Goal: Transaction & Acquisition: Download file/media

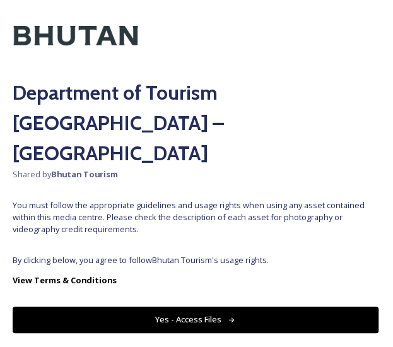
scroll to position [16, 0]
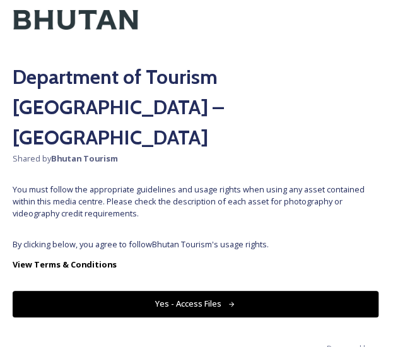
click at [209, 291] on button "Yes - Access Files" at bounding box center [196, 304] width 366 height 26
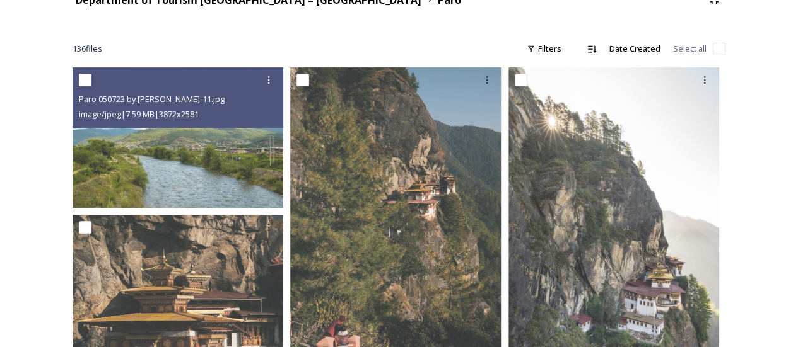
scroll to position [0, 0]
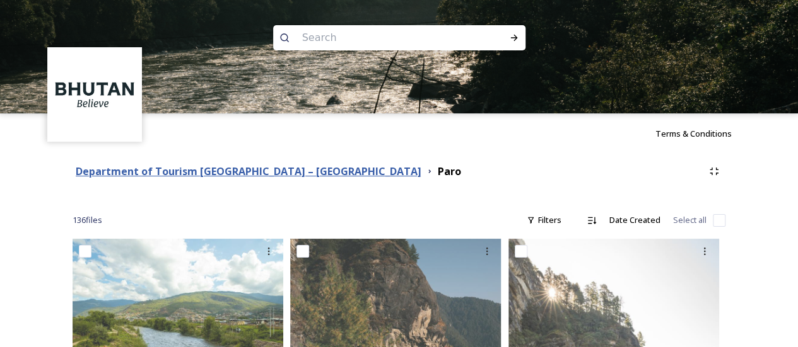
click at [220, 173] on strong "Department of Tourism [GEOGRAPHIC_DATA] – [GEOGRAPHIC_DATA]" at bounding box center [249, 172] width 346 height 14
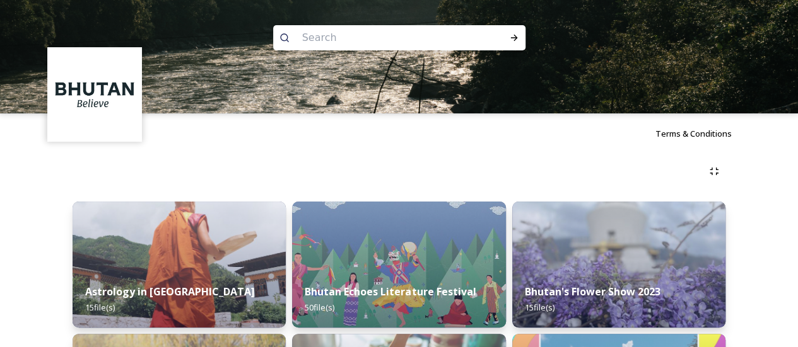
click at [402, 38] on input at bounding box center [382, 38] width 173 height 28
type input "paro"
click at [402, 30] on div "Run Search" at bounding box center [514, 37] width 23 height 23
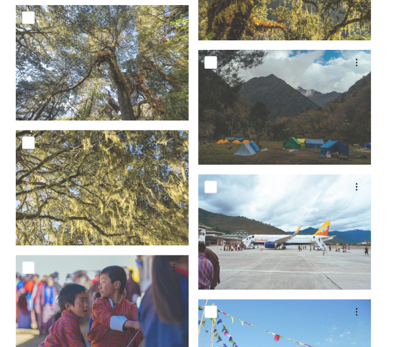
scroll to position [1283, 0]
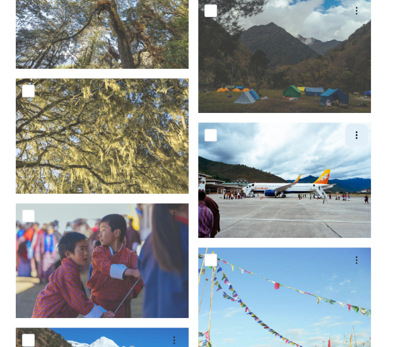
click at [356, 130] on icon at bounding box center [356, 135] width 10 height 10
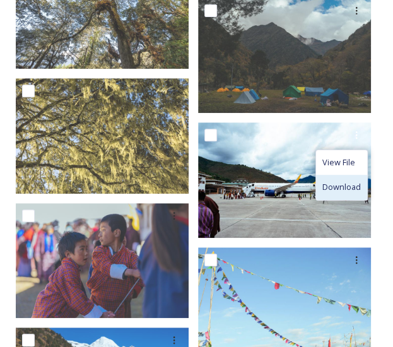
click at [334, 175] on div "Download" at bounding box center [341, 187] width 51 height 25
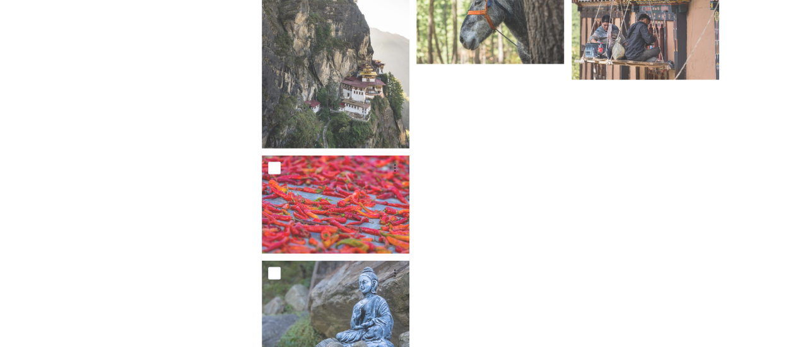
scroll to position [4182, 0]
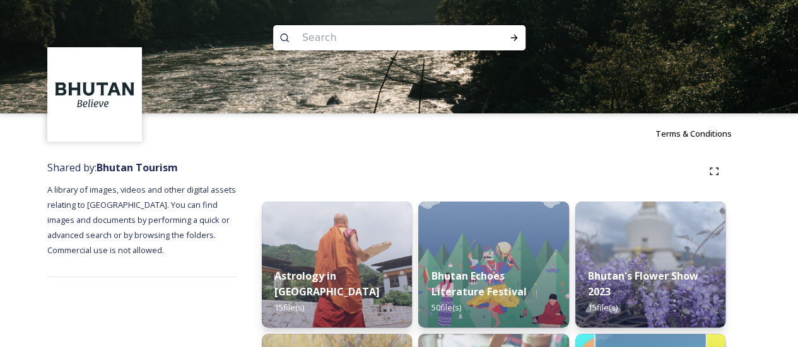
scroll to position [1, 0]
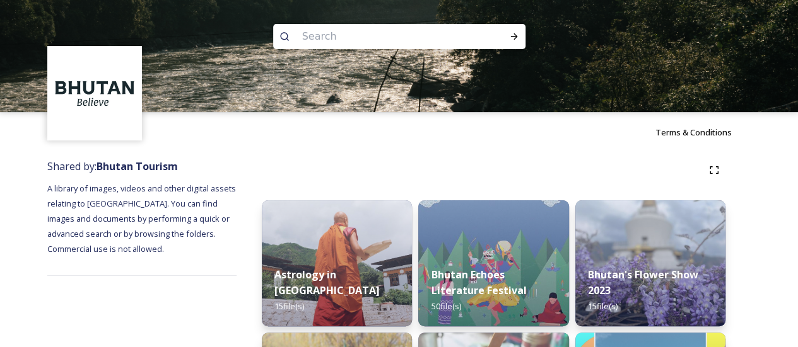
click at [392, 35] on input at bounding box center [382, 37] width 173 height 28
type input "paro"
click at [402, 37] on icon at bounding box center [514, 37] width 10 height 10
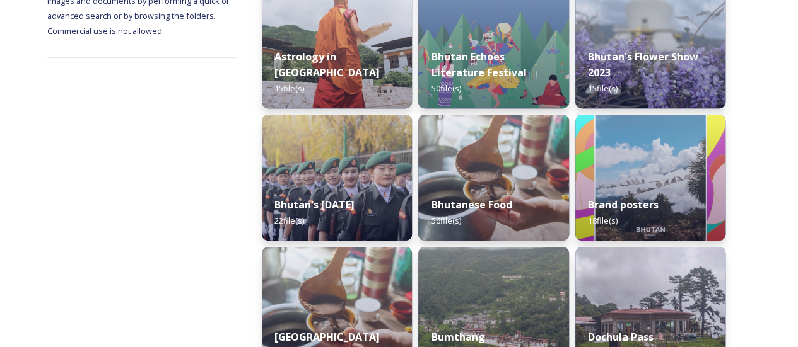
scroll to position [221, 0]
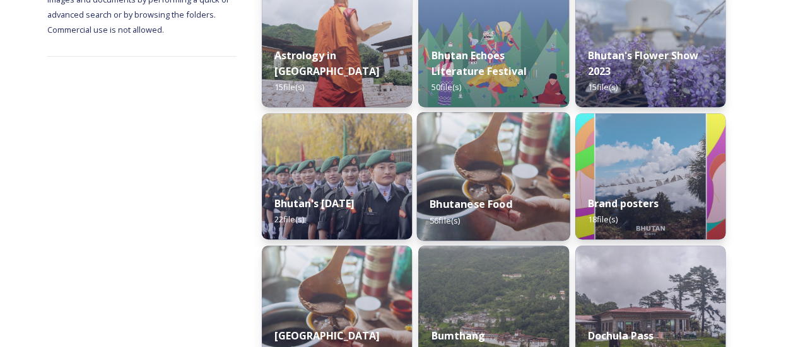
click at [402, 153] on img at bounding box center [493, 176] width 153 height 129
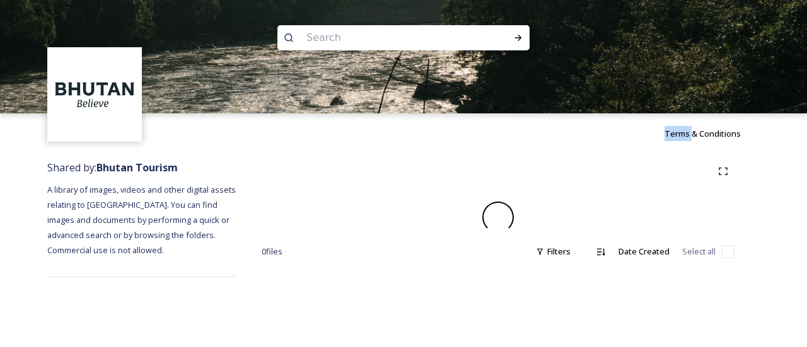
click at [402, 153] on div "Terms & Conditions" at bounding box center [403, 134] width 807 height 40
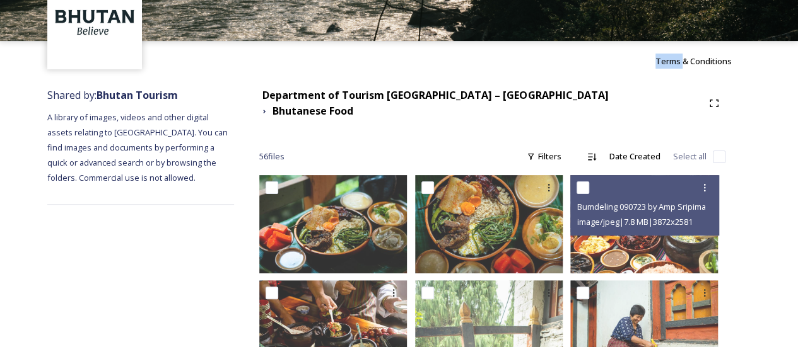
scroll to position [72, 0]
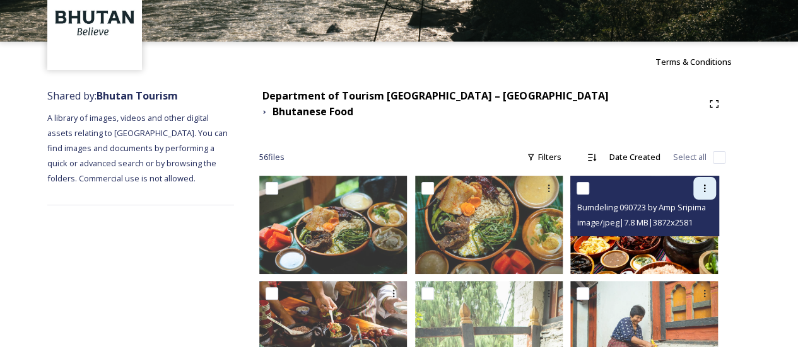
click at [402, 183] on icon at bounding box center [704, 188] width 10 height 10
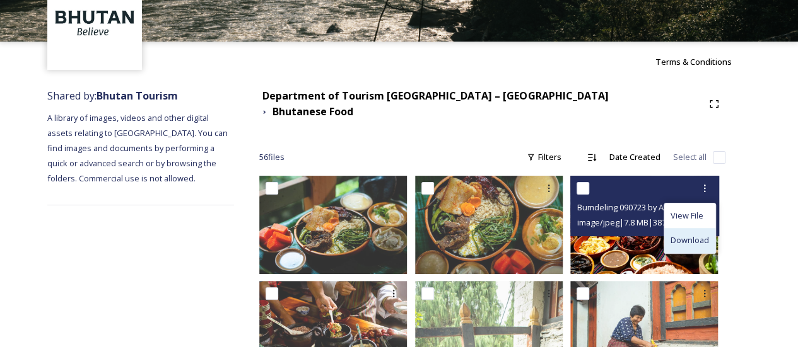
click at [402, 228] on div "Download" at bounding box center [689, 240] width 51 height 25
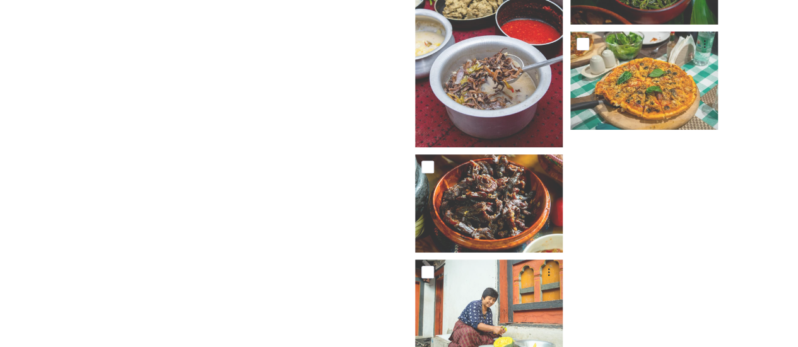
scroll to position [2651, 0]
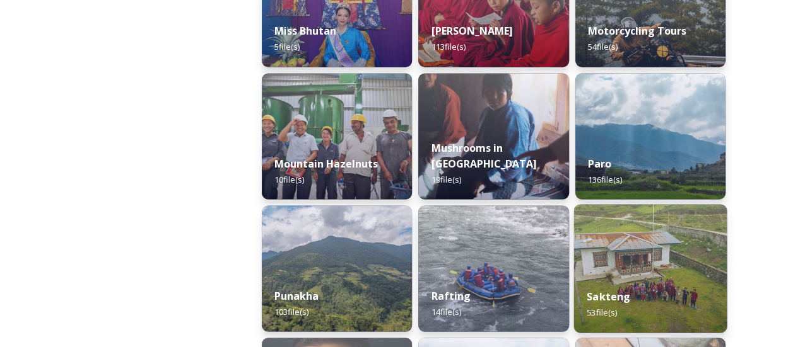
scroll to position [1056, 0]
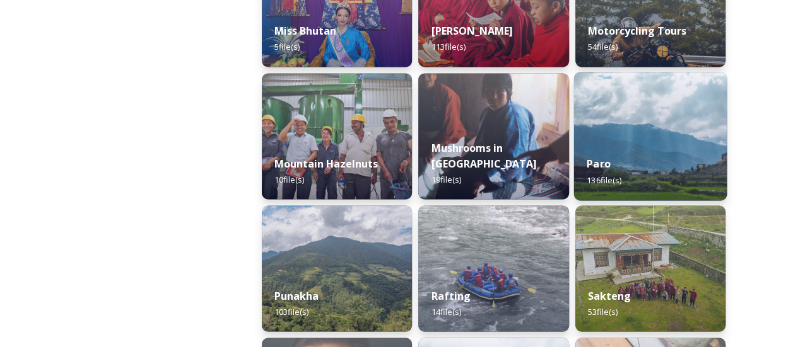
click at [402, 181] on div "Paro 136 file(s)" at bounding box center [649, 171] width 153 height 57
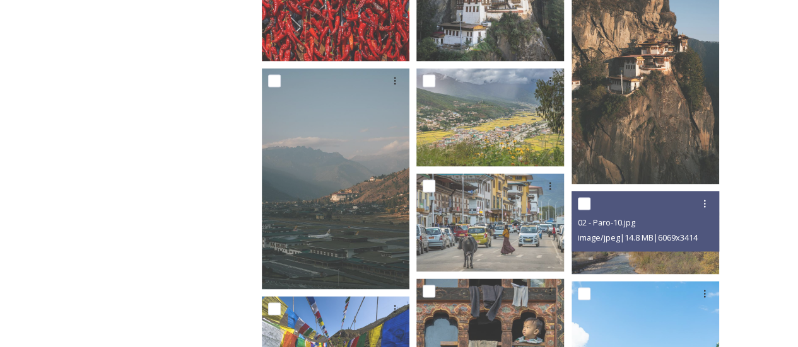
scroll to position [943, 0]
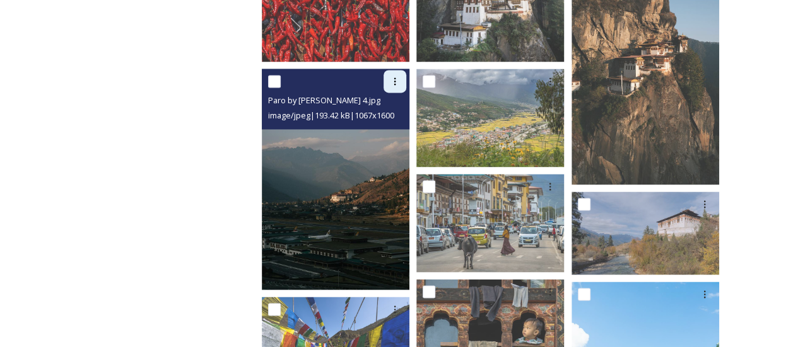
click at [399, 80] on icon at bounding box center [395, 81] width 10 height 10
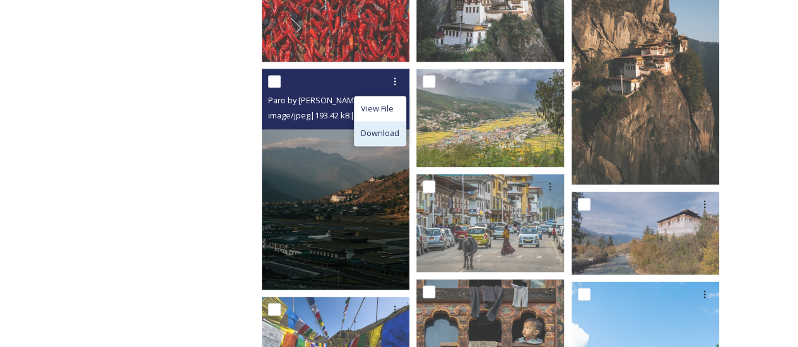
click at [395, 132] on span "Download" at bounding box center [380, 133] width 38 height 12
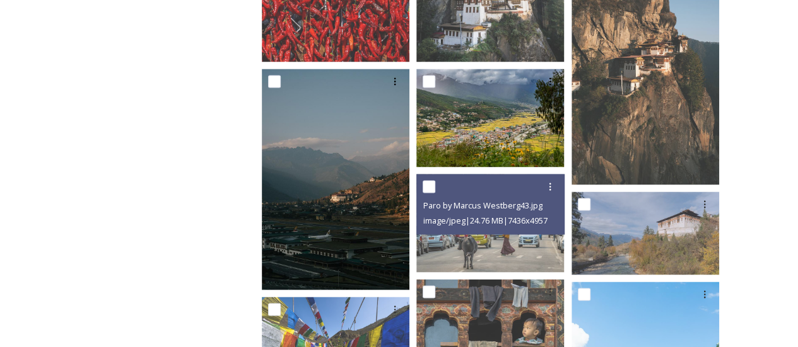
scroll to position [969, 0]
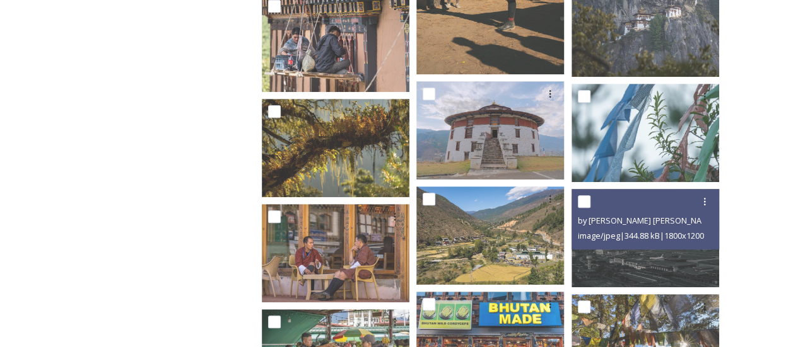
scroll to position [2652, 0]
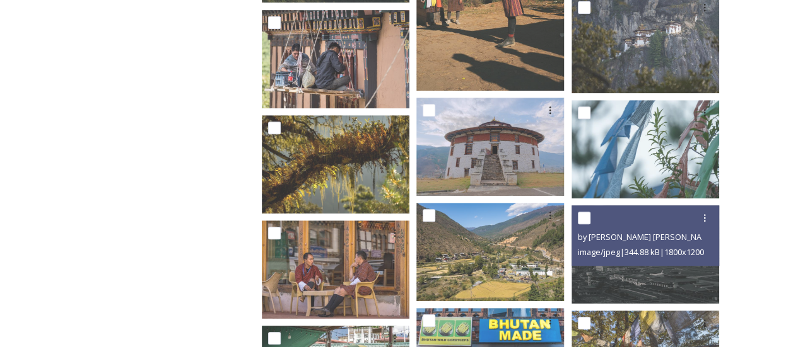
drag, startPoint x: 617, startPoint y: 257, endPoint x: 750, endPoint y: 206, distance: 142.9
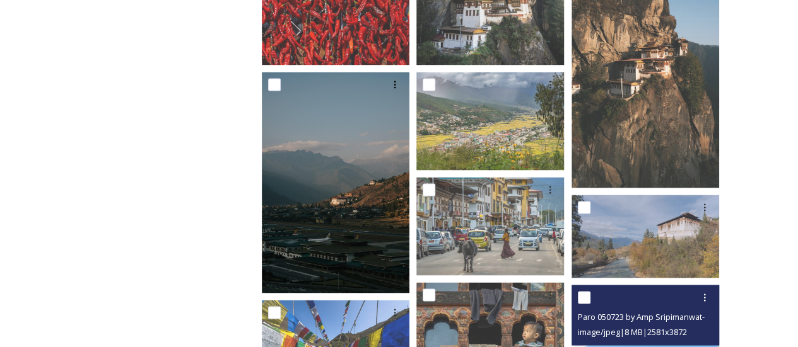
scroll to position [938, 0]
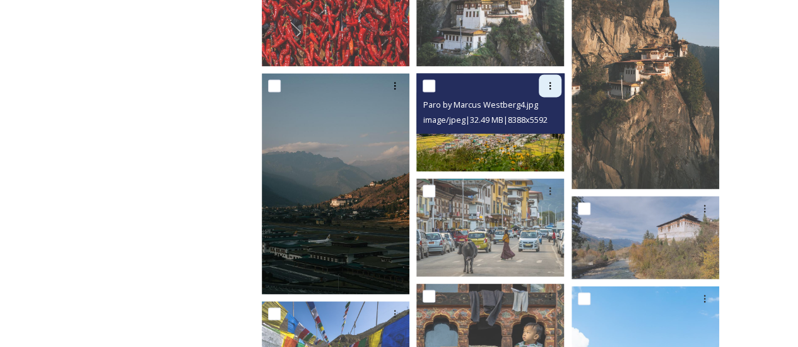
click at [402, 81] on icon at bounding box center [550, 86] width 10 height 10
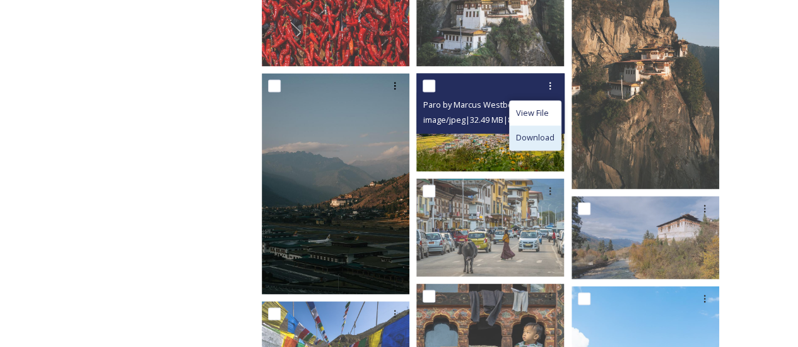
click at [402, 143] on span "Download" at bounding box center [535, 138] width 38 height 12
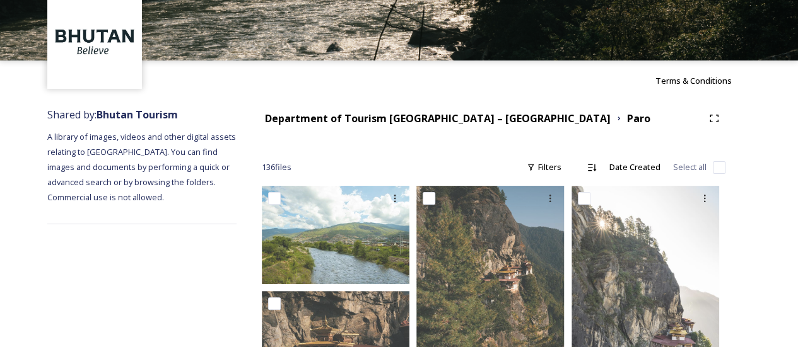
scroll to position [0, 0]
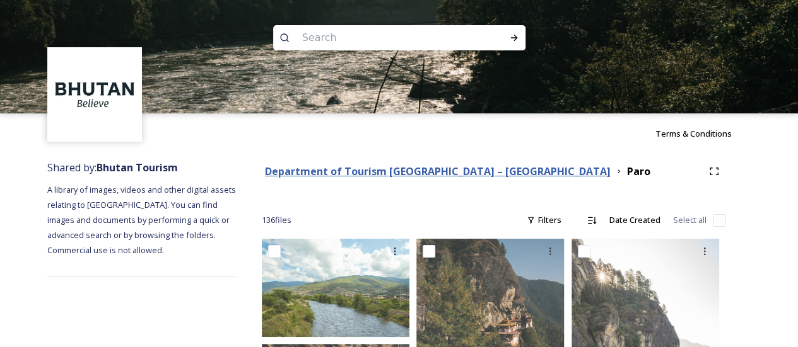
click at [322, 166] on strong "Department of Tourism [GEOGRAPHIC_DATA] – [GEOGRAPHIC_DATA]" at bounding box center [438, 172] width 346 height 14
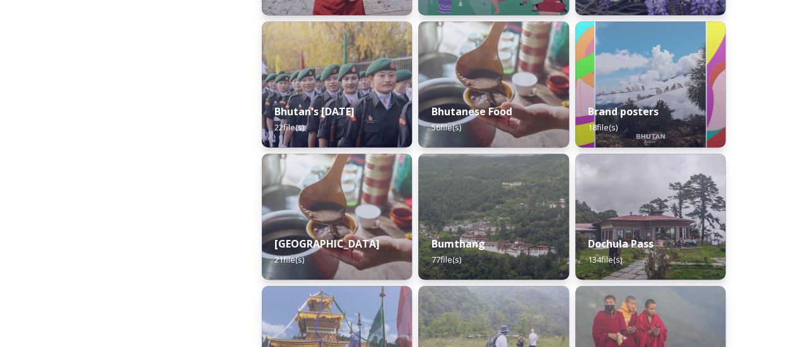
scroll to position [327, 0]
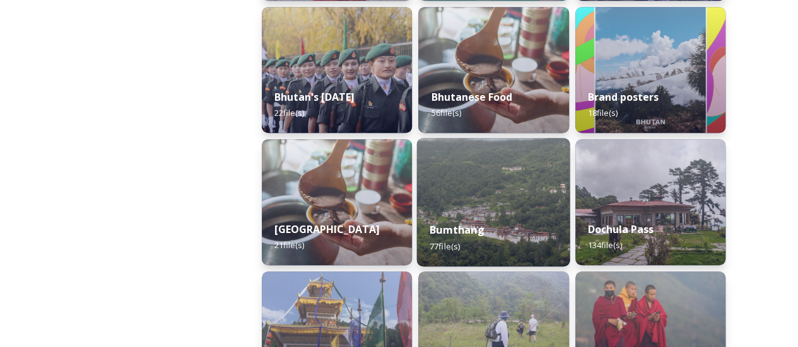
click at [402, 182] on img at bounding box center [493, 202] width 153 height 129
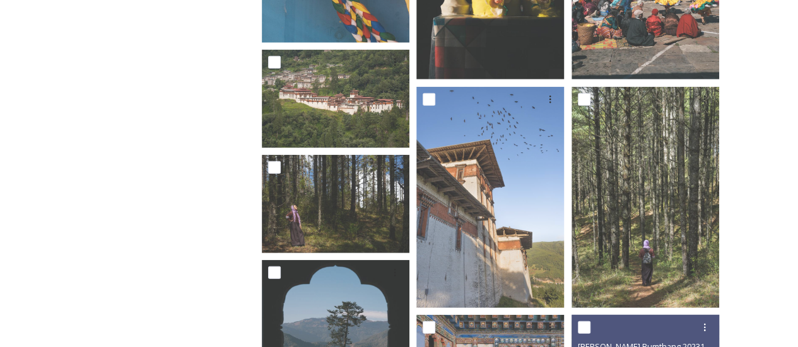
scroll to position [1485, 0]
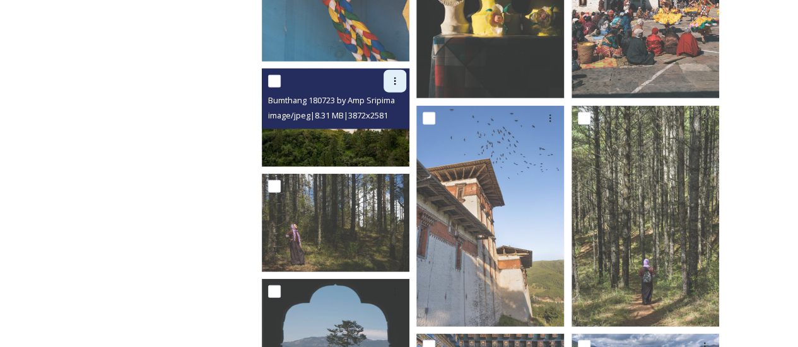
click at [396, 73] on div at bounding box center [394, 81] width 23 height 23
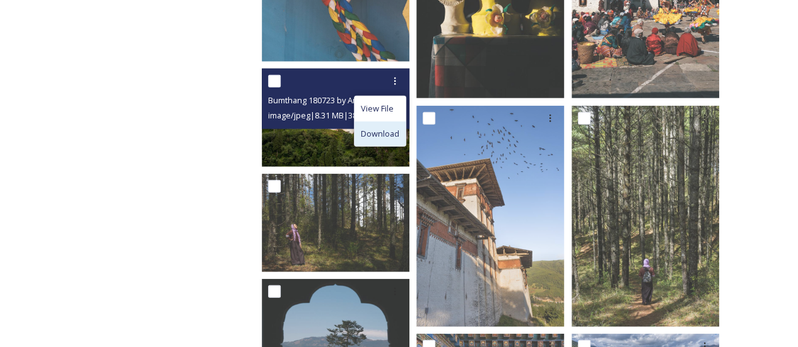
click at [381, 135] on span "Download" at bounding box center [380, 134] width 38 height 12
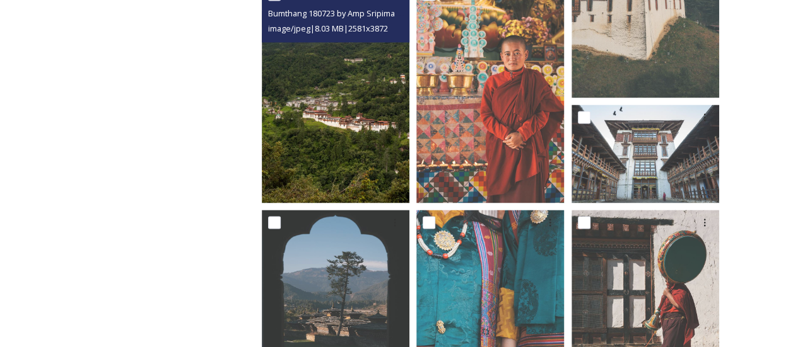
scroll to position [852, 0]
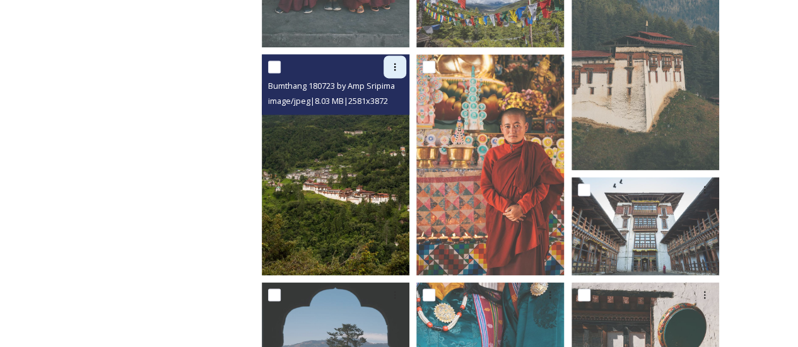
click at [390, 60] on div at bounding box center [394, 66] width 23 height 23
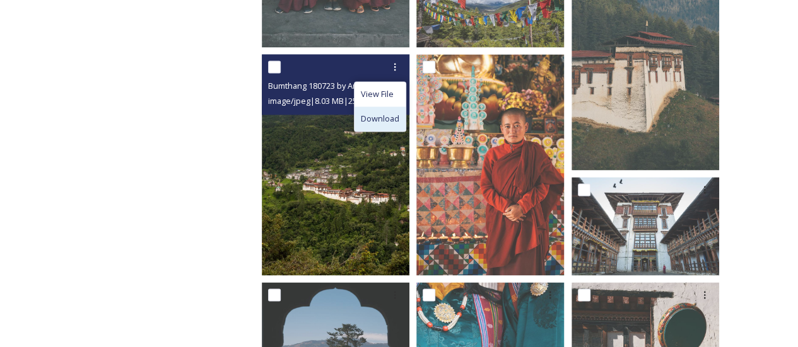
click at [386, 113] on span "Download" at bounding box center [380, 119] width 38 height 12
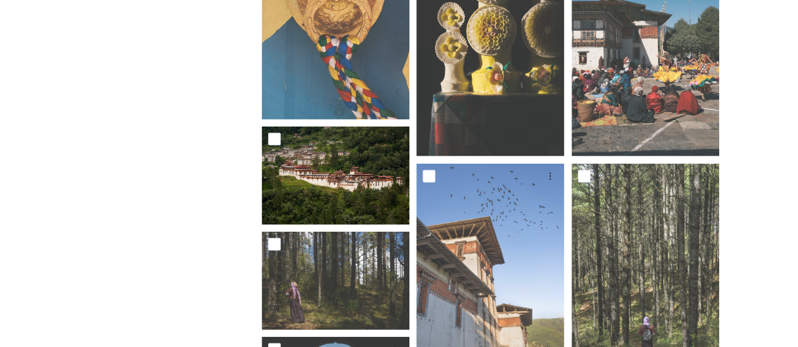
scroll to position [1353, 0]
